Goal: Complete application form

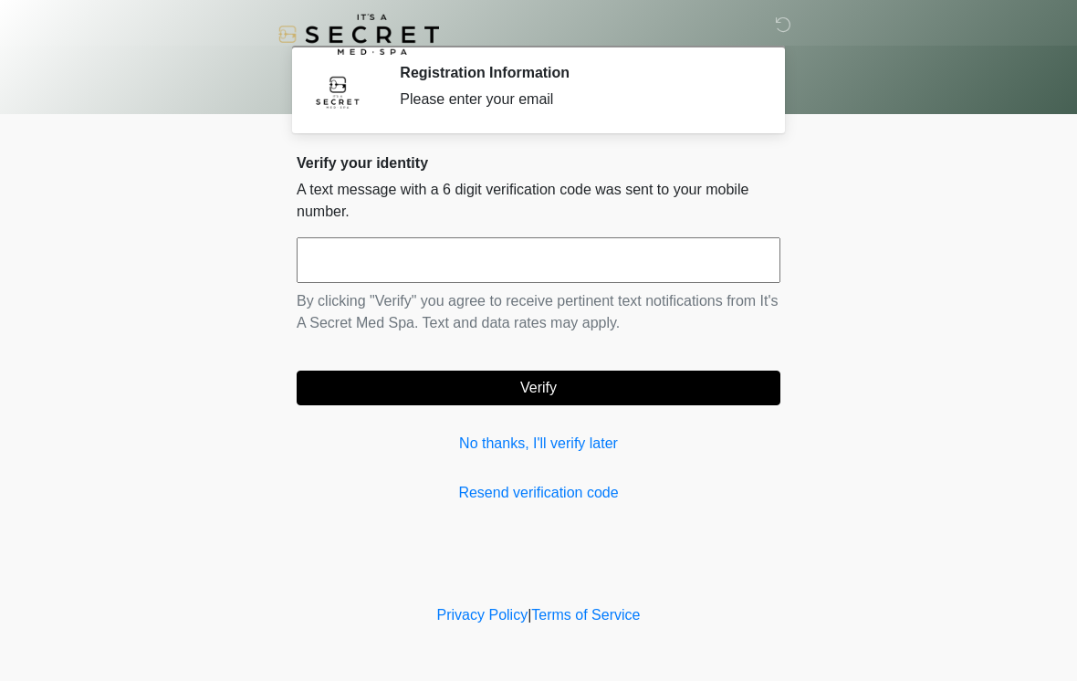
click at [697, 269] on input "text" at bounding box center [539, 260] width 484 height 46
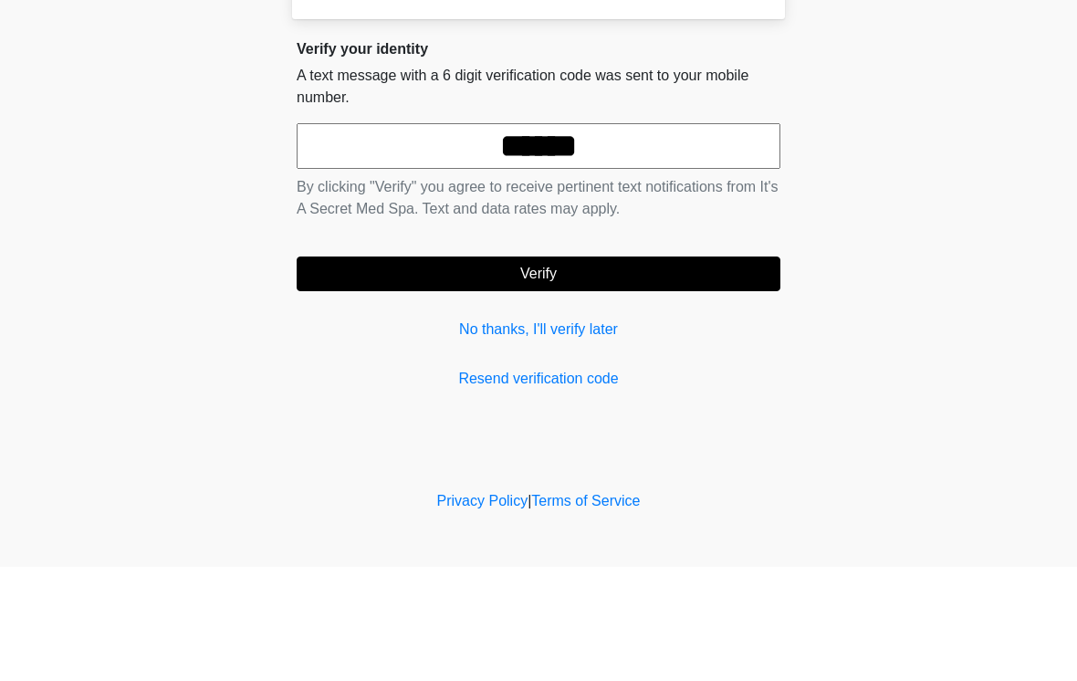
type input "******"
click at [370, 370] on button "Verify" at bounding box center [539, 387] width 484 height 35
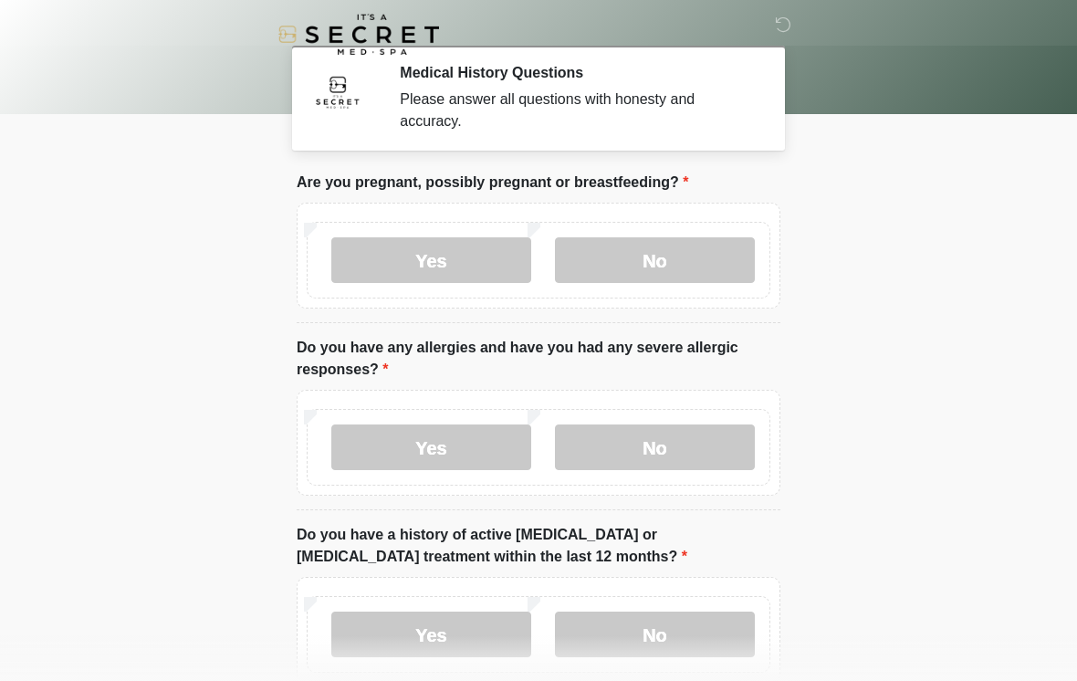
click at [733, 251] on label "No" at bounding box center [655, 260] width 200 height 46
click at [657, 445] on label "No" at bounding box center [655, 447] width 200 height 46
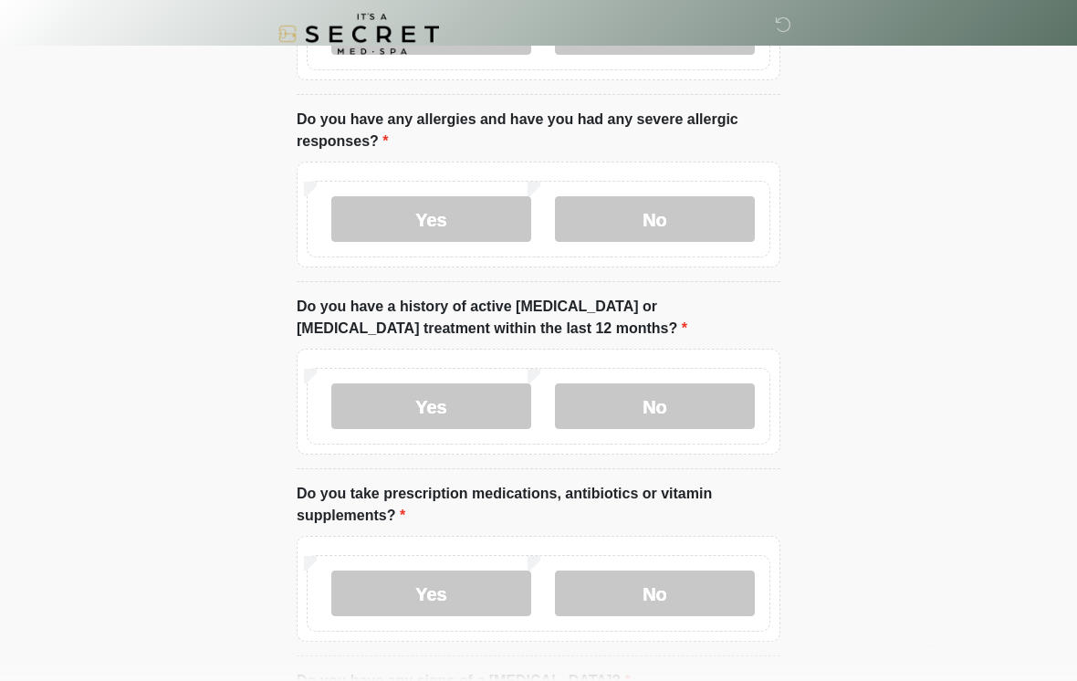
click at [721, 405] on label "No" at bounding box center [655, 407] width 200 height 46
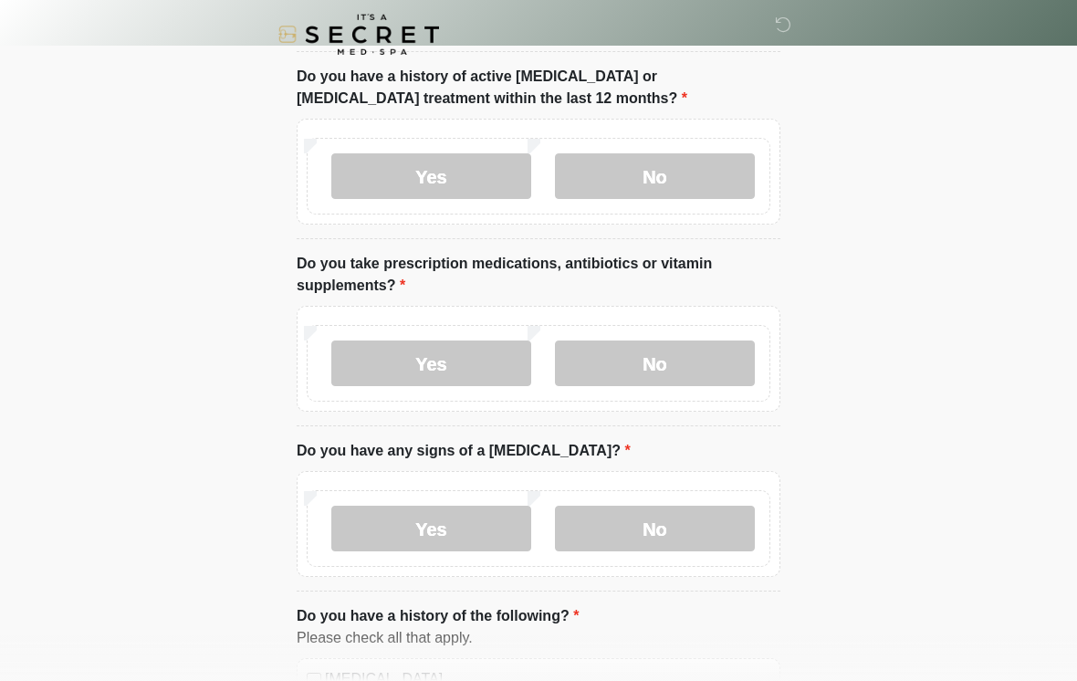
scroll to position [604, 0]
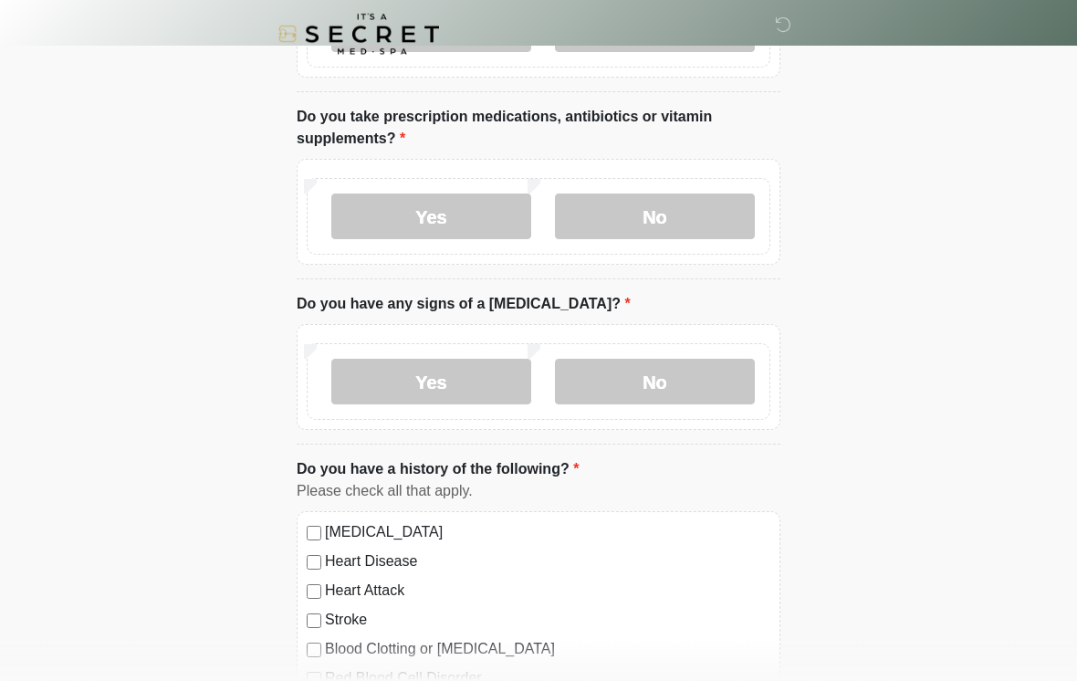
click at [668, 213] on label "No" at bounding box center [655, 217] width 200 height 46
click at [648, 389] on label "No" at bounding box center [655, 382] width 200 height 46
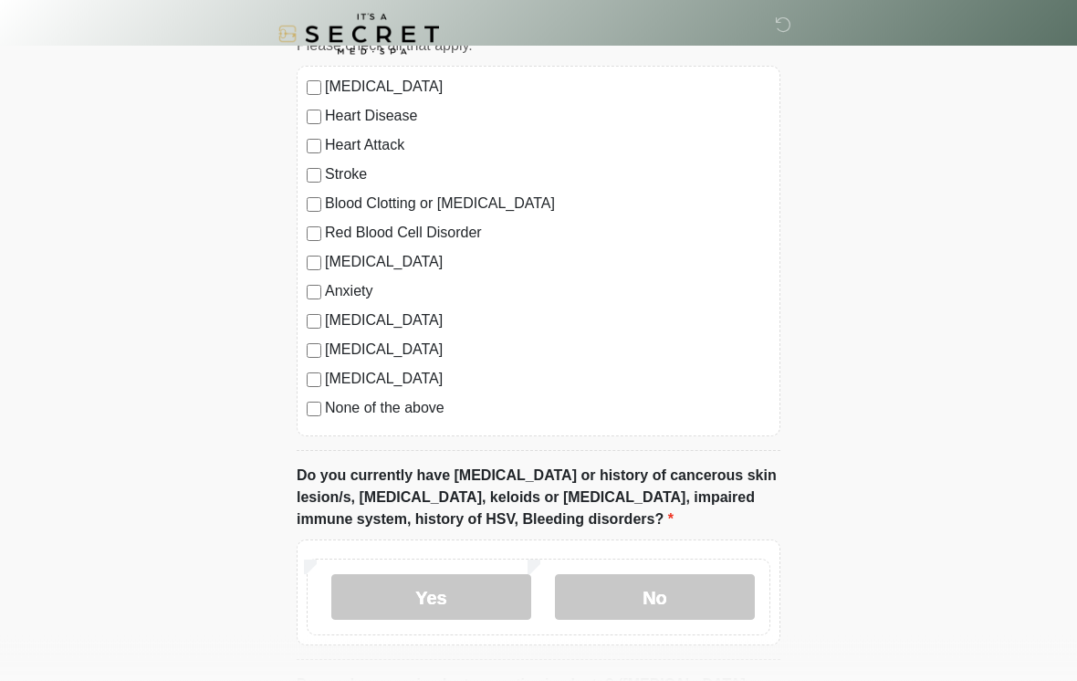
scroll to position [1050, 0]
click at [430, 407] on label "None of the above" at bounding box center [547, 408] width 445 height 22
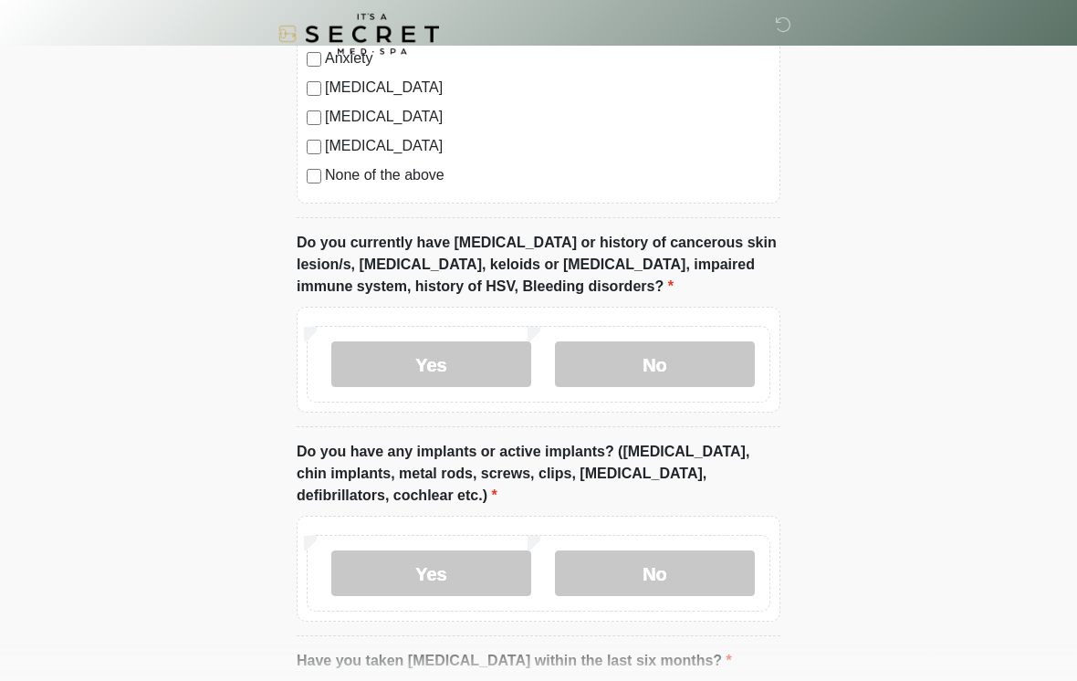
click at [693, 344] on label "No" at bounding box center [655, 365] width 200 height 46
click at [639, 576] on label "No" at bounding box center [655, 573] width 200 height 46
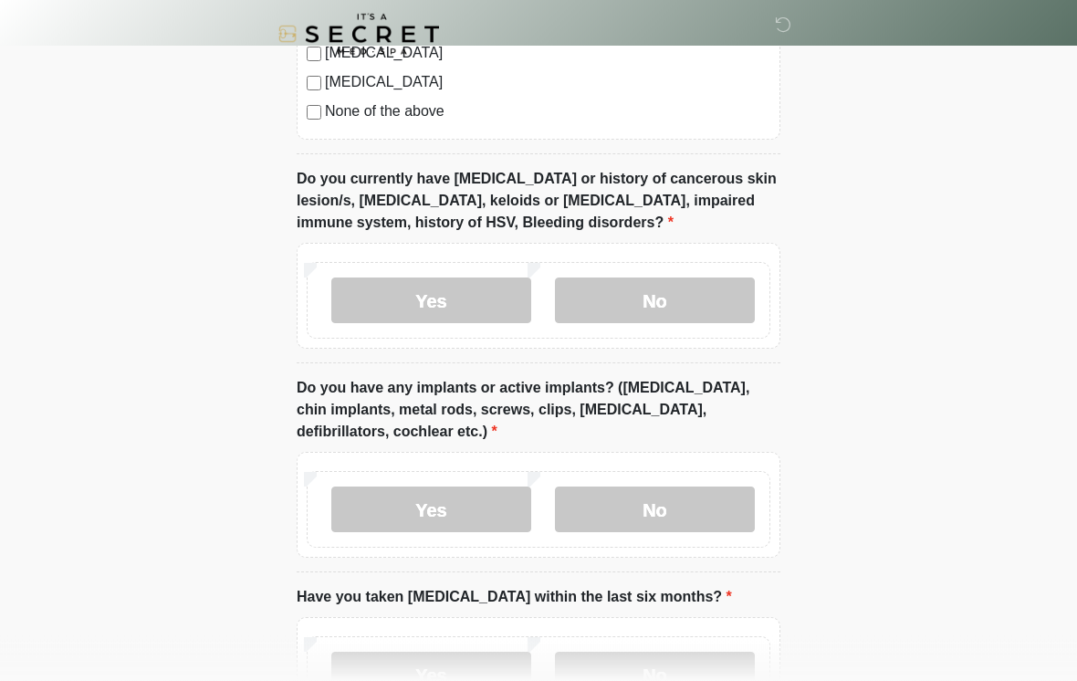
scroll to position [1519, 0]
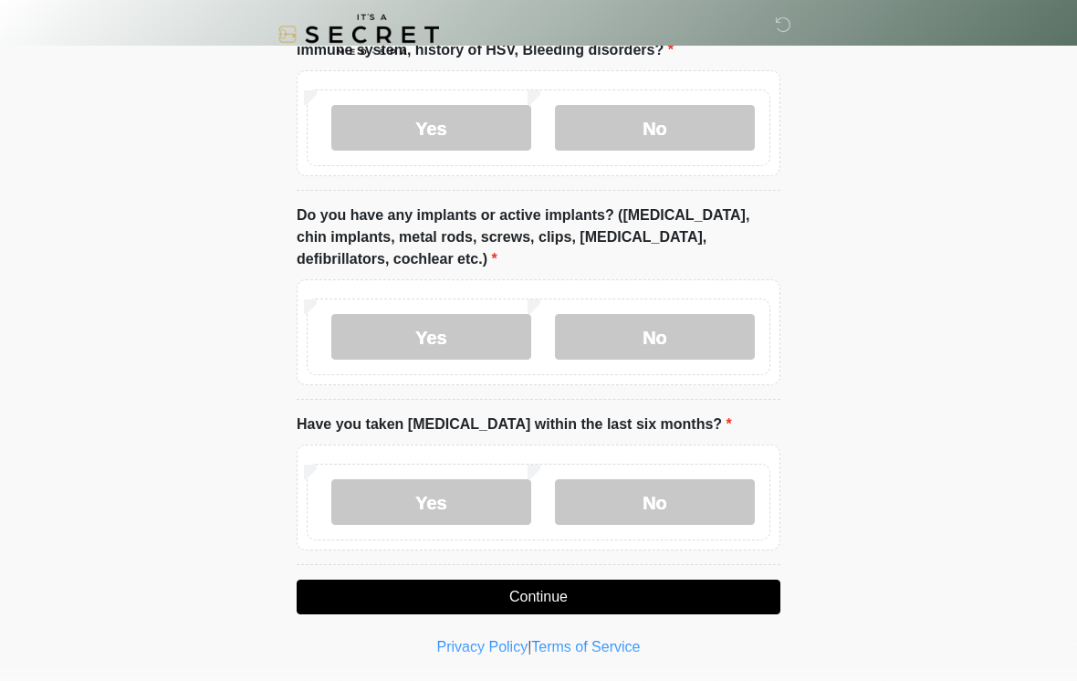
click at [682, 513] on label "No" at bounding box center [655, 502] width 200 height 46
click at [666, 593] on button "Continue" at bounding box center [539, 596] width 484 height 35
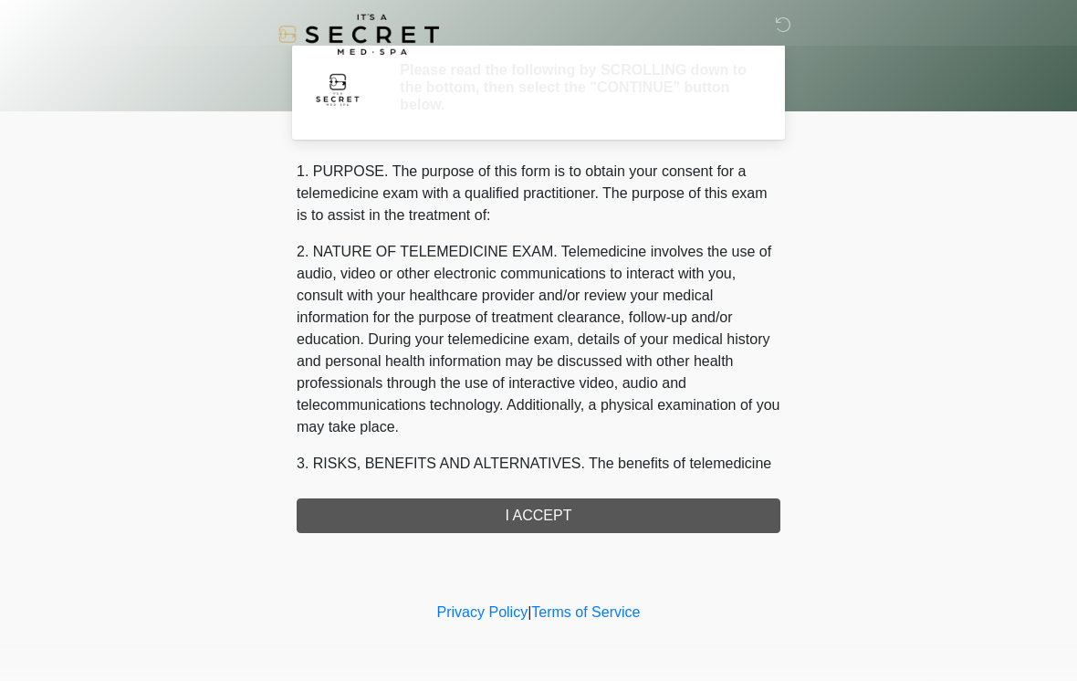
scroll to position [0, 0]
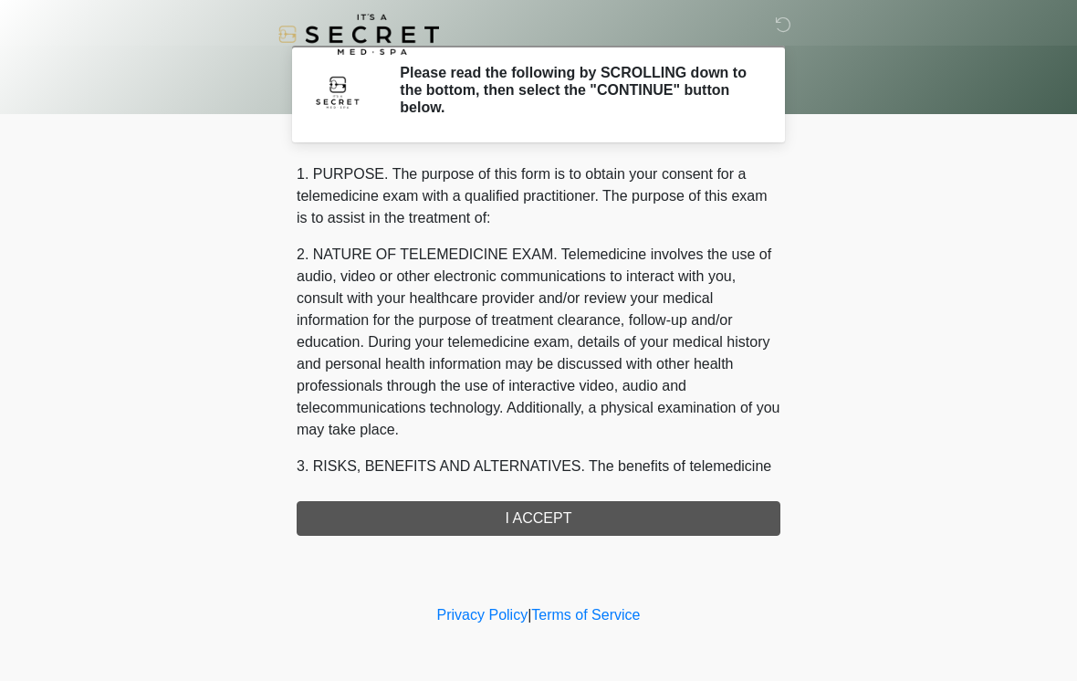
click at [689, 515] on div "1. PURPOSE. The purpose of this form is to obtain your consent for a telemedici…" at bounding box center [539, 349] width 484 height 372
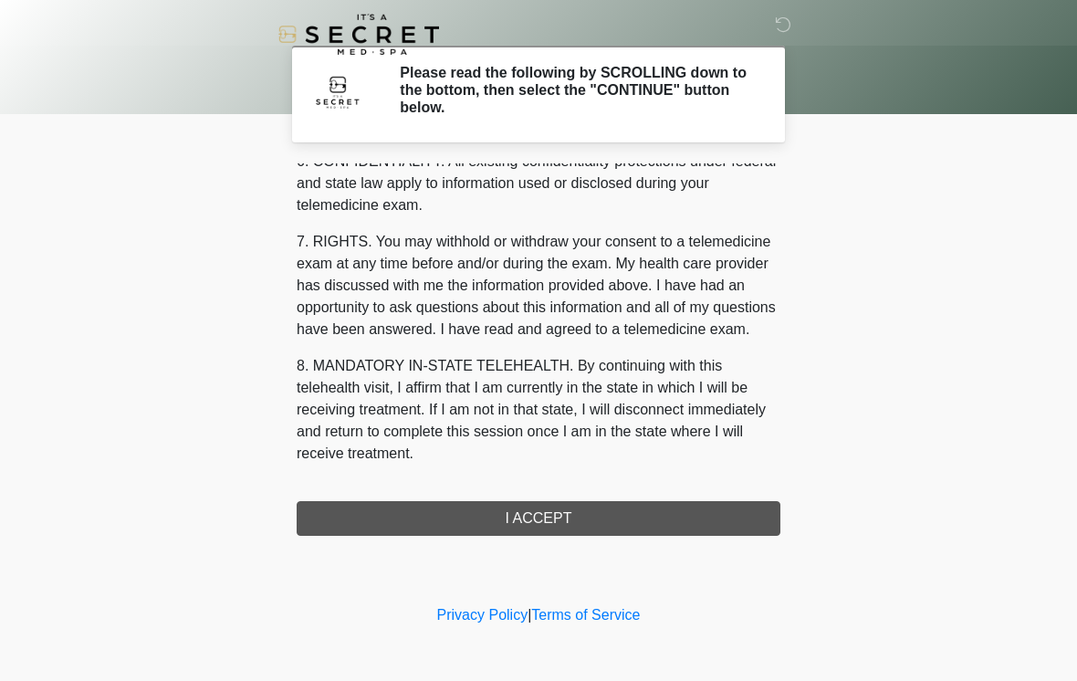
scroll to position [743, 0]
click at [642, 517] on button "I ACCEPT" at bounding box center [539, 518] width 484 height 35
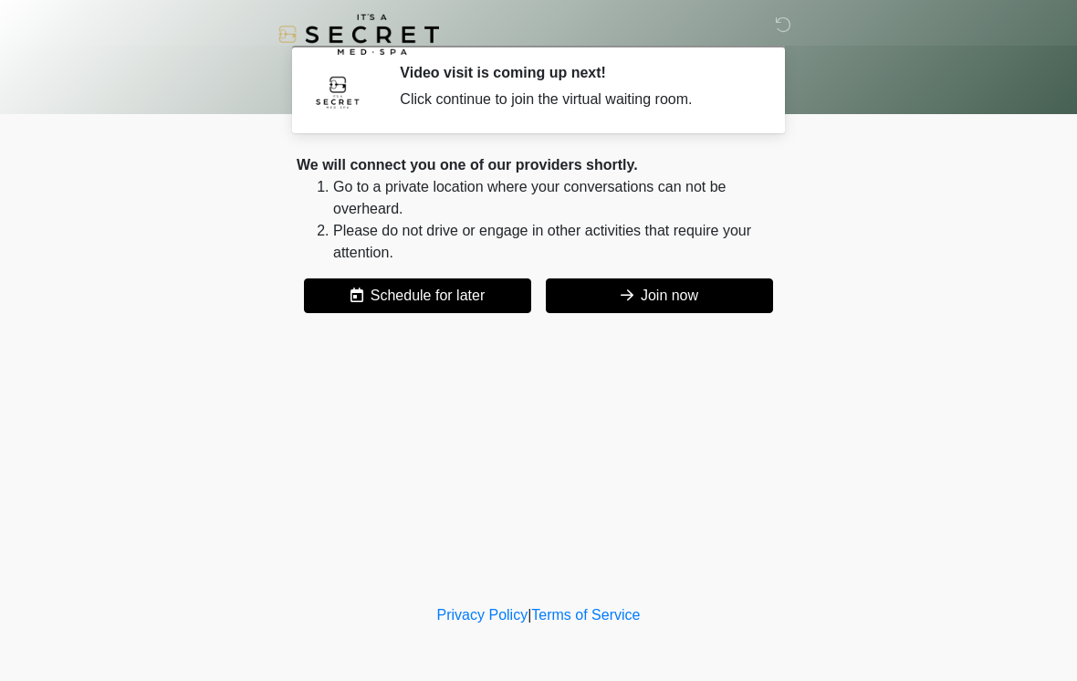
click at [659, 302] on button "Join now" at bounding box center [659, 295] width 227 height 35
